Goal: Transaction & Acquisition: Purchase product/service

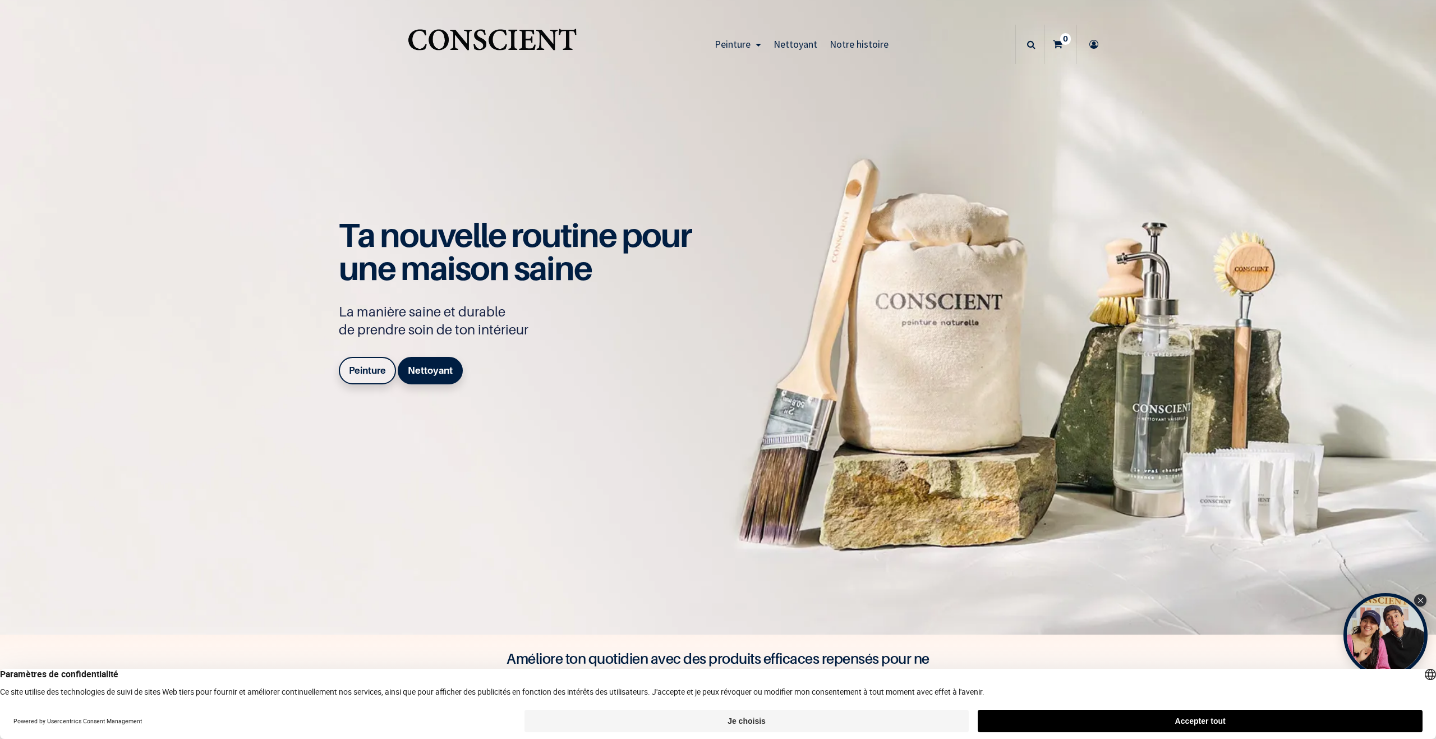
click at [355, 372] on b "Peinture" at bounding box center [367, 370] width 37 height 11
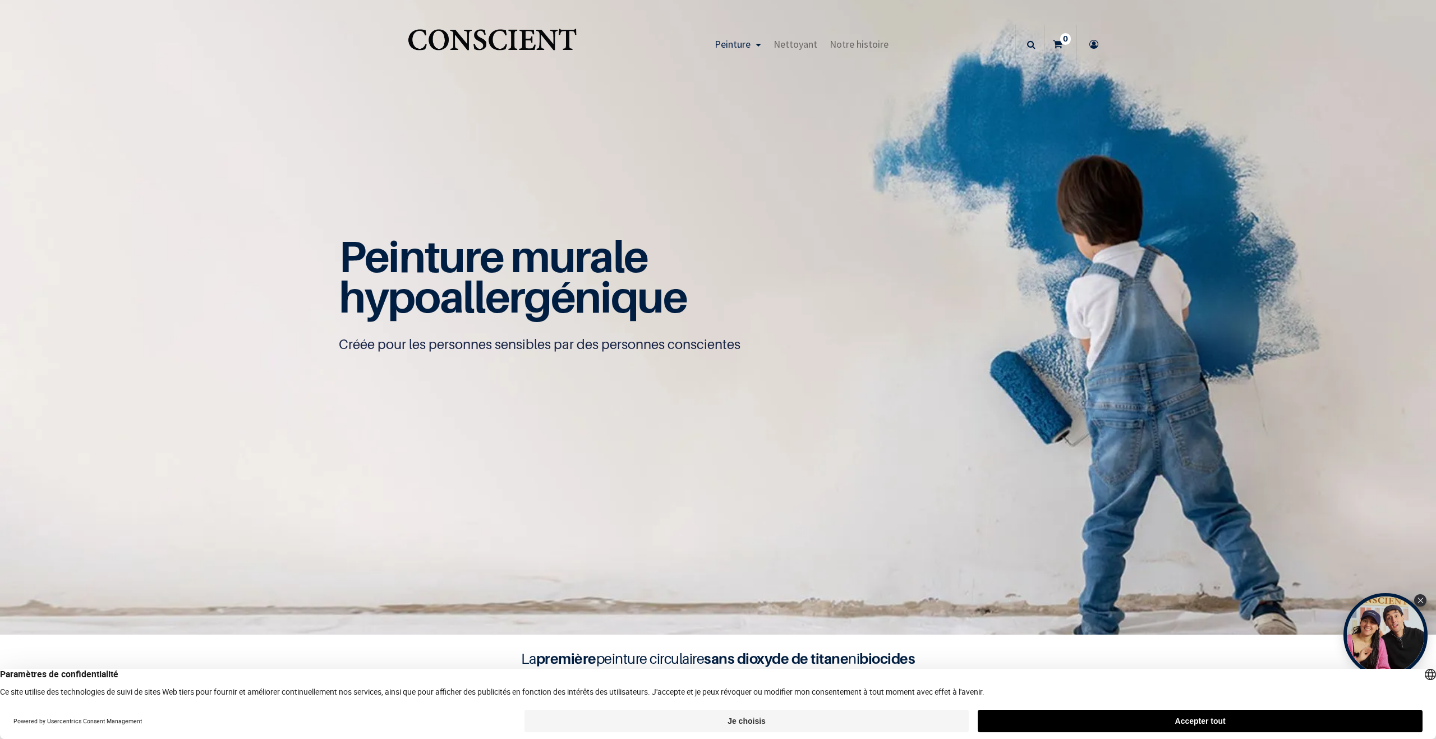
scroll to position [1, 0]
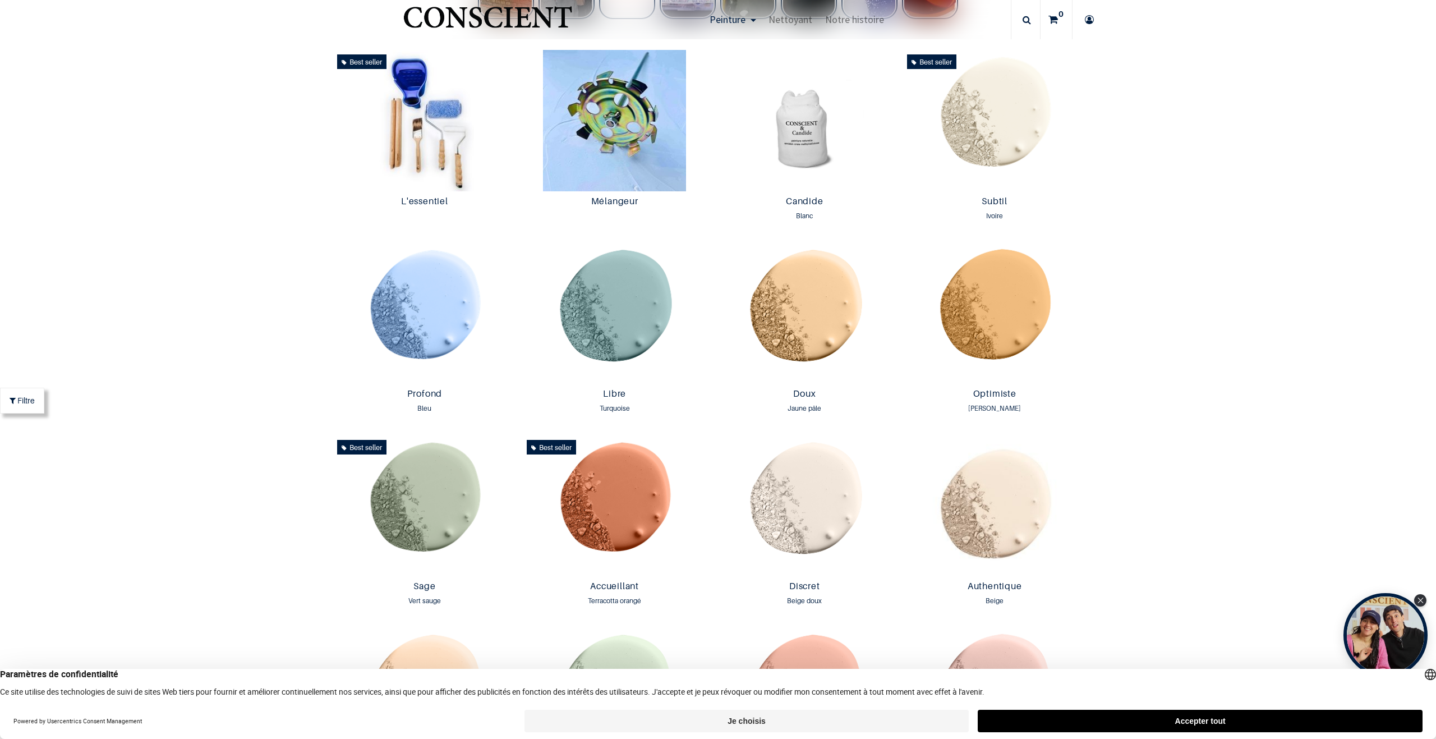
scroll to position [786, 0]
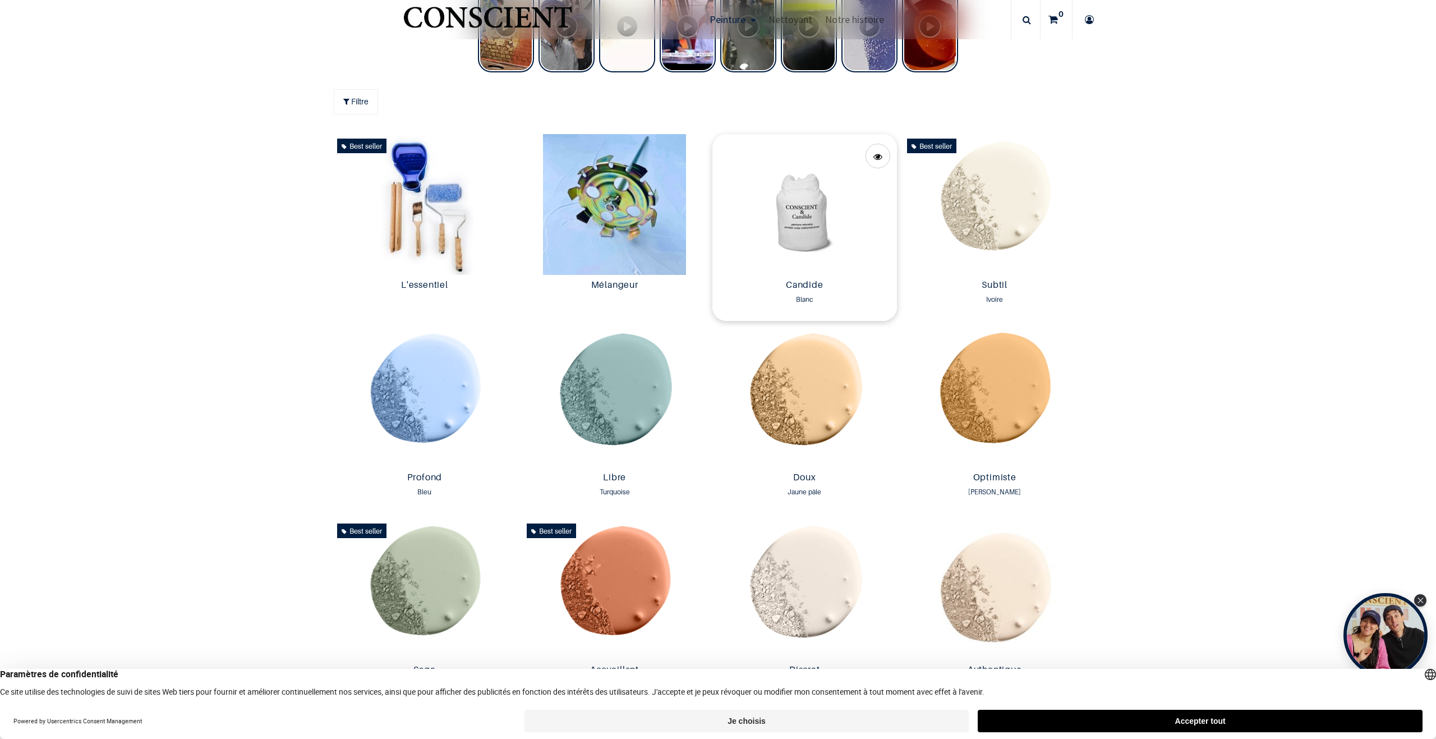
click at [799, 214] on img at bounding box center [804, 204] width 185 height 141
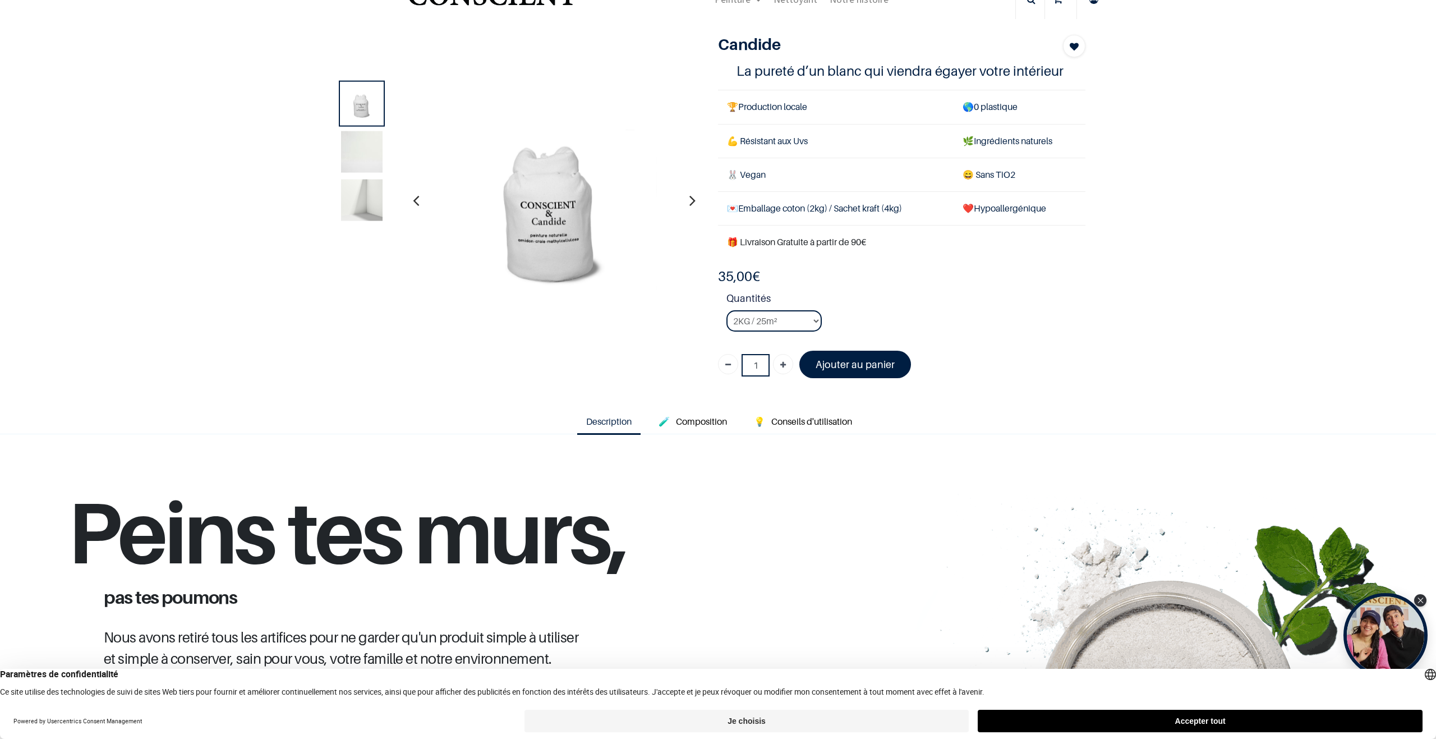
scroll to position [168, 0]
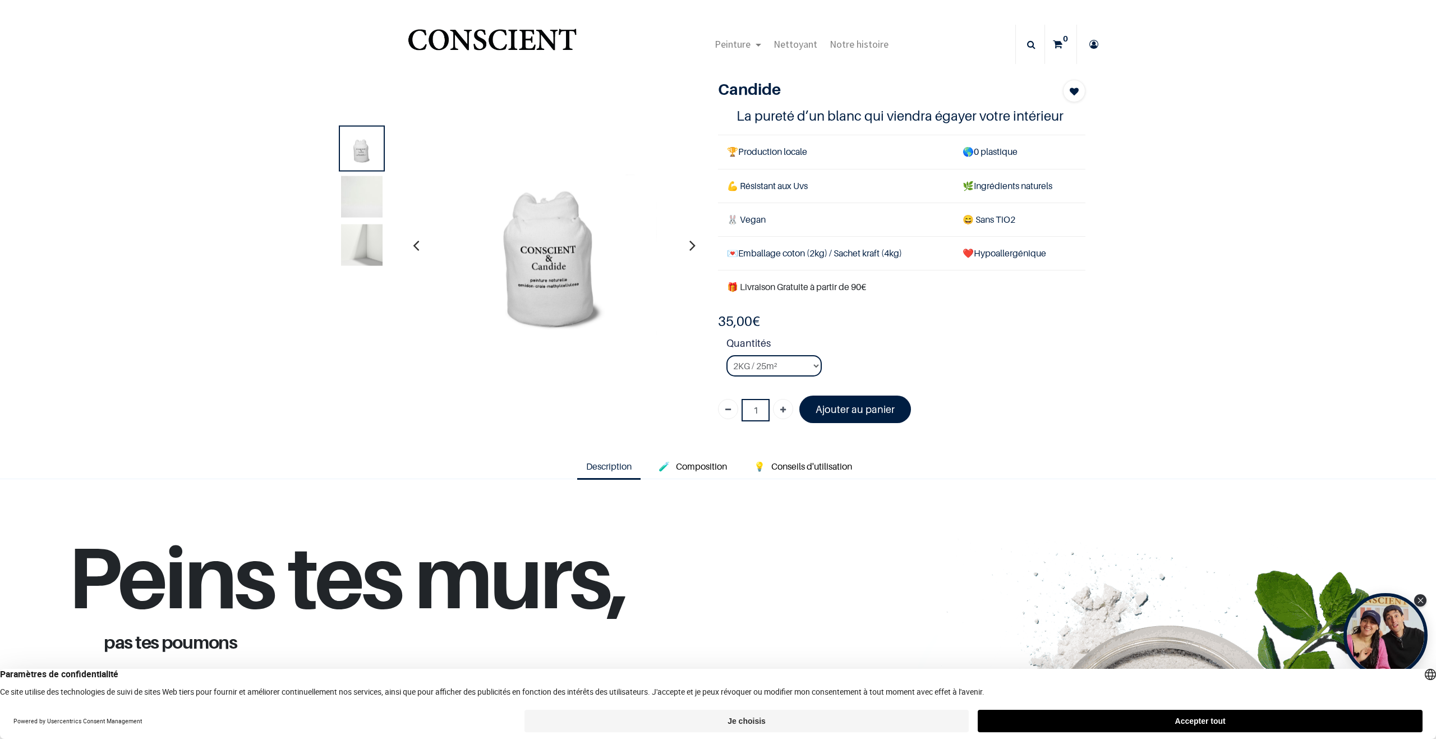
click at [363, 196] on img at bounding box center [362, 197] width 42 height 42
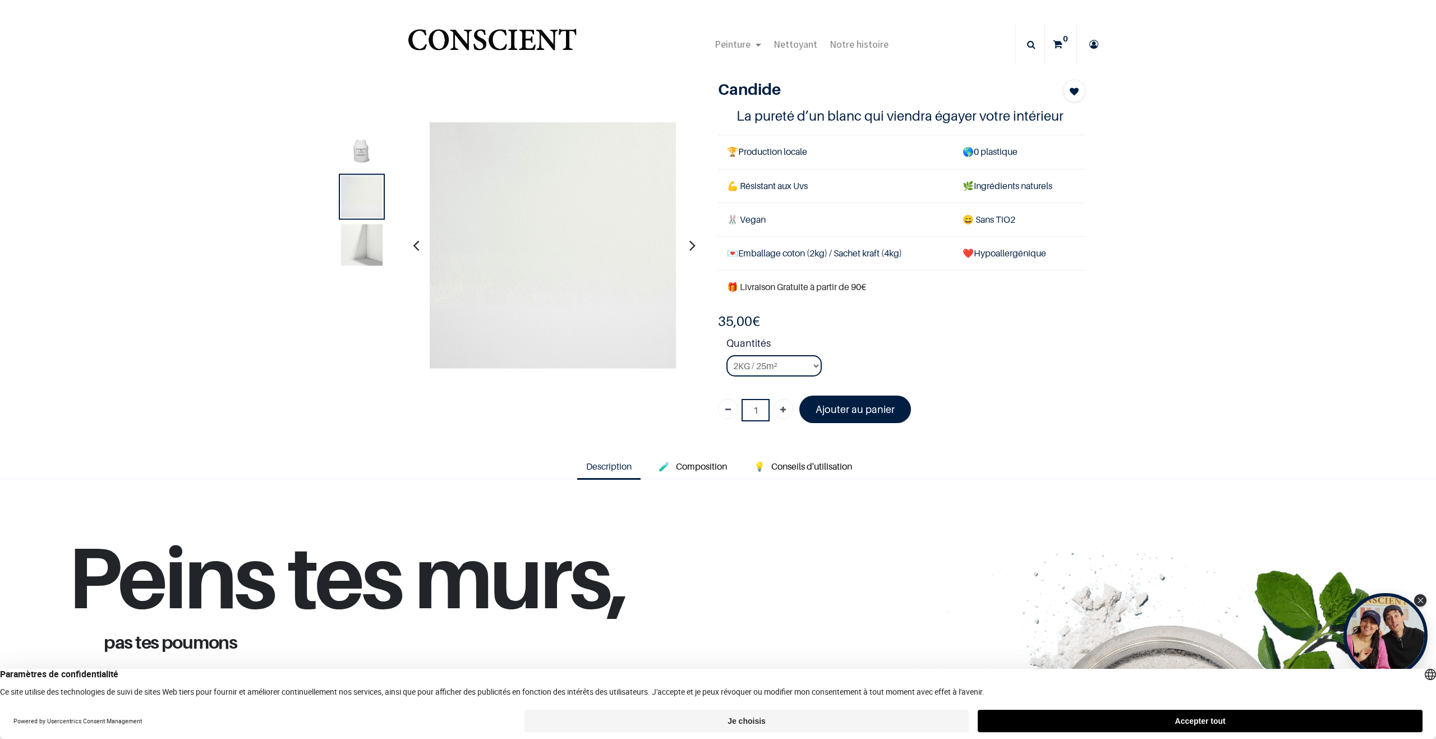
click at [363, 241] on img at bounding box center [362, 245] width 42 height 42
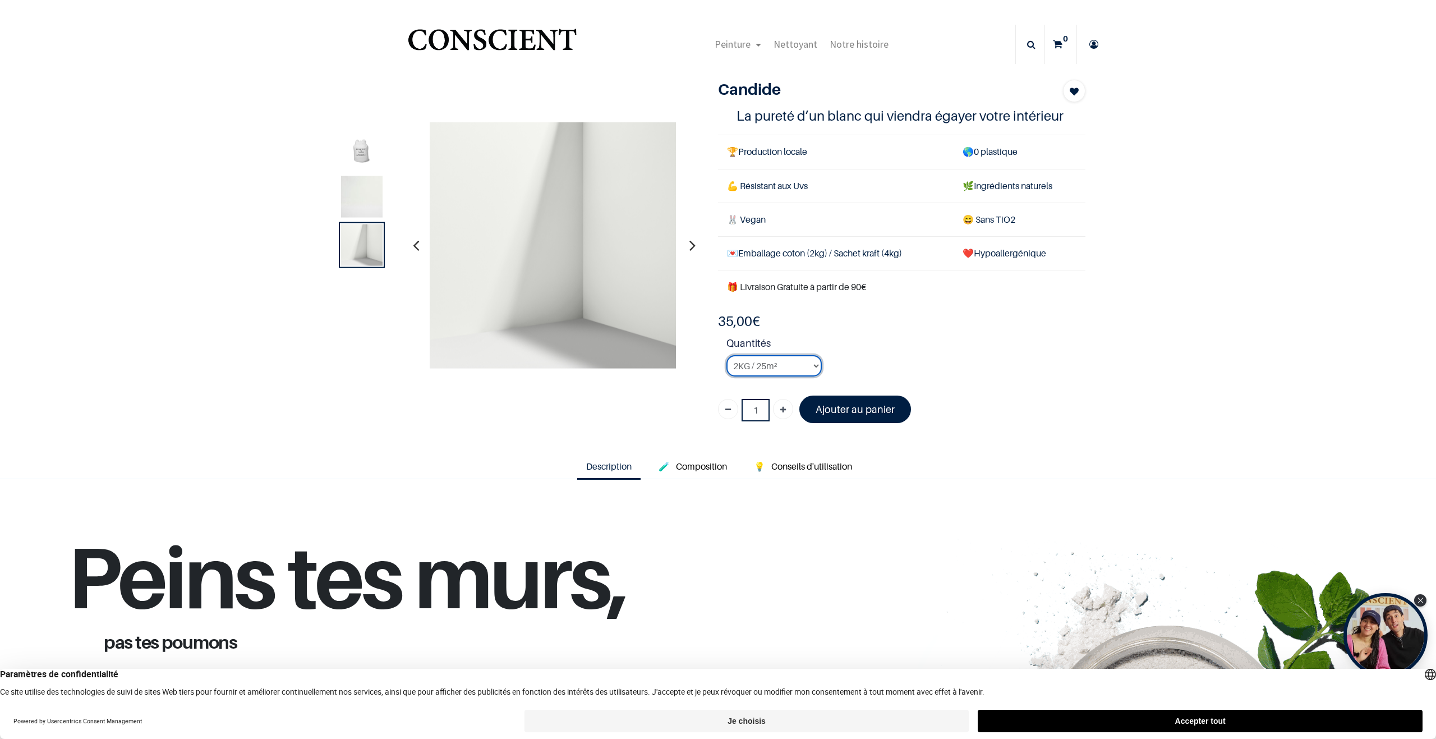
click at [811, 365] on select "2KG / 25m² 4KG / 50m² 8KG / 100m² Testeur" at bounding box center [773, 365] width 95 height 21
select select "3"
click at [726, 355] on select "2KG / 25m² 4KG / 50m² 8KG / 100m² Testeur" at bounding box center [773, 365] width 95 height 21
